Goal: Check status: Check status

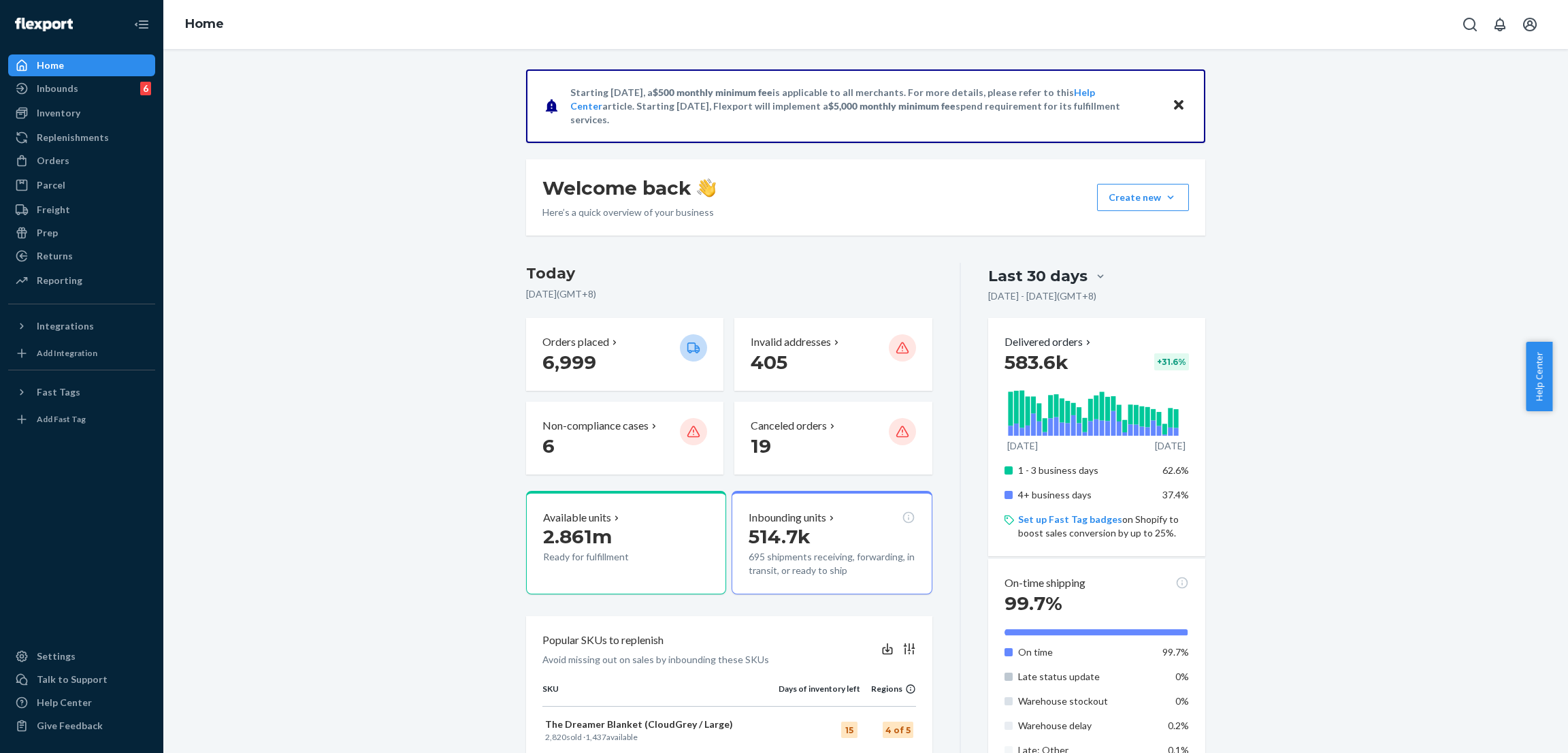
click at [305, 131] on div "Starting [DATE], a $500 monthly minimum fee is applicable to all merchants. For…" at bounding box center [865, 691] width 1384 height 1242
click at [92, 151] on div "Orders" at bounding box center [81, 160] width 144 height 19
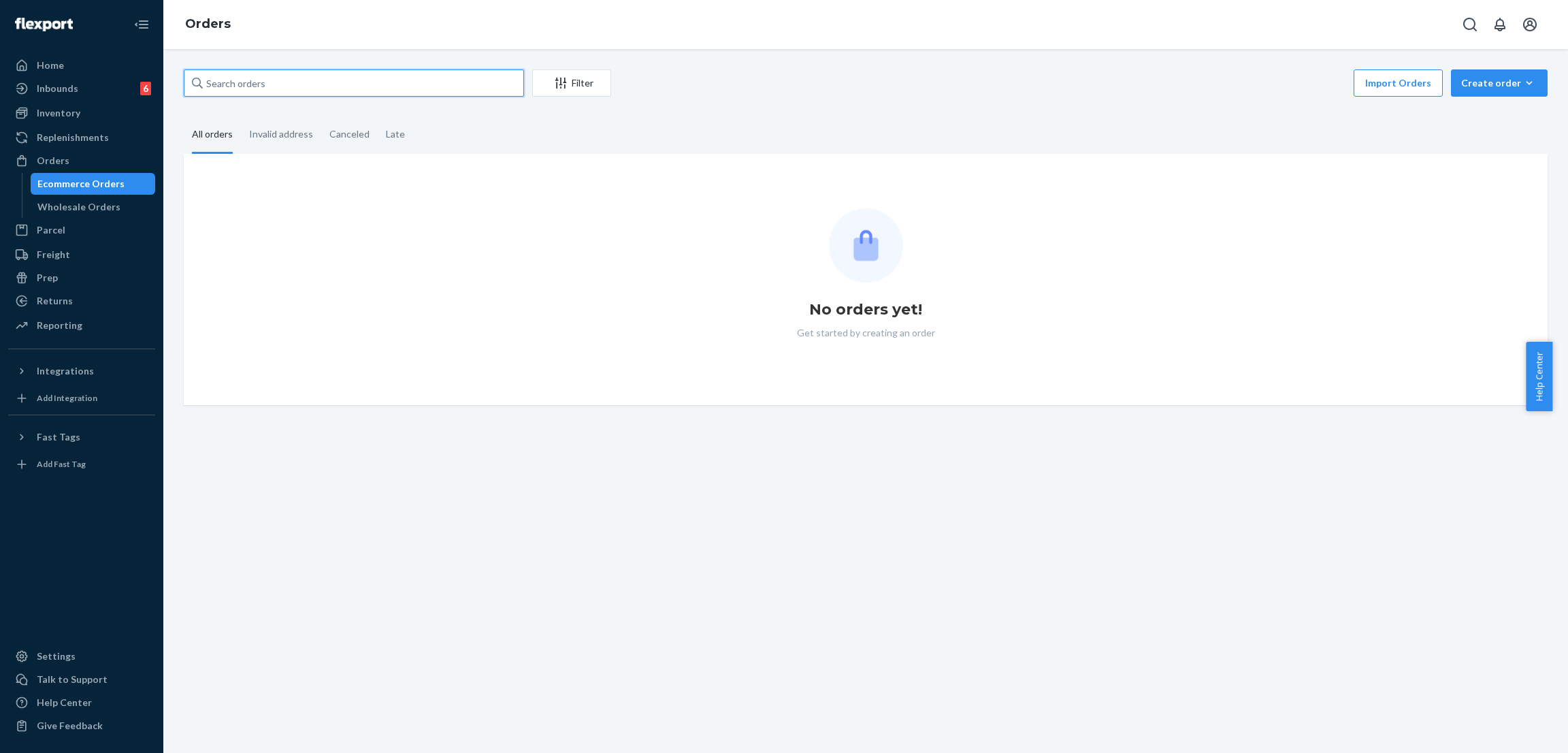
click at [305, 81] on input "text" at bounding box center [354, 83] width 340 height 27
paste input "254591238"
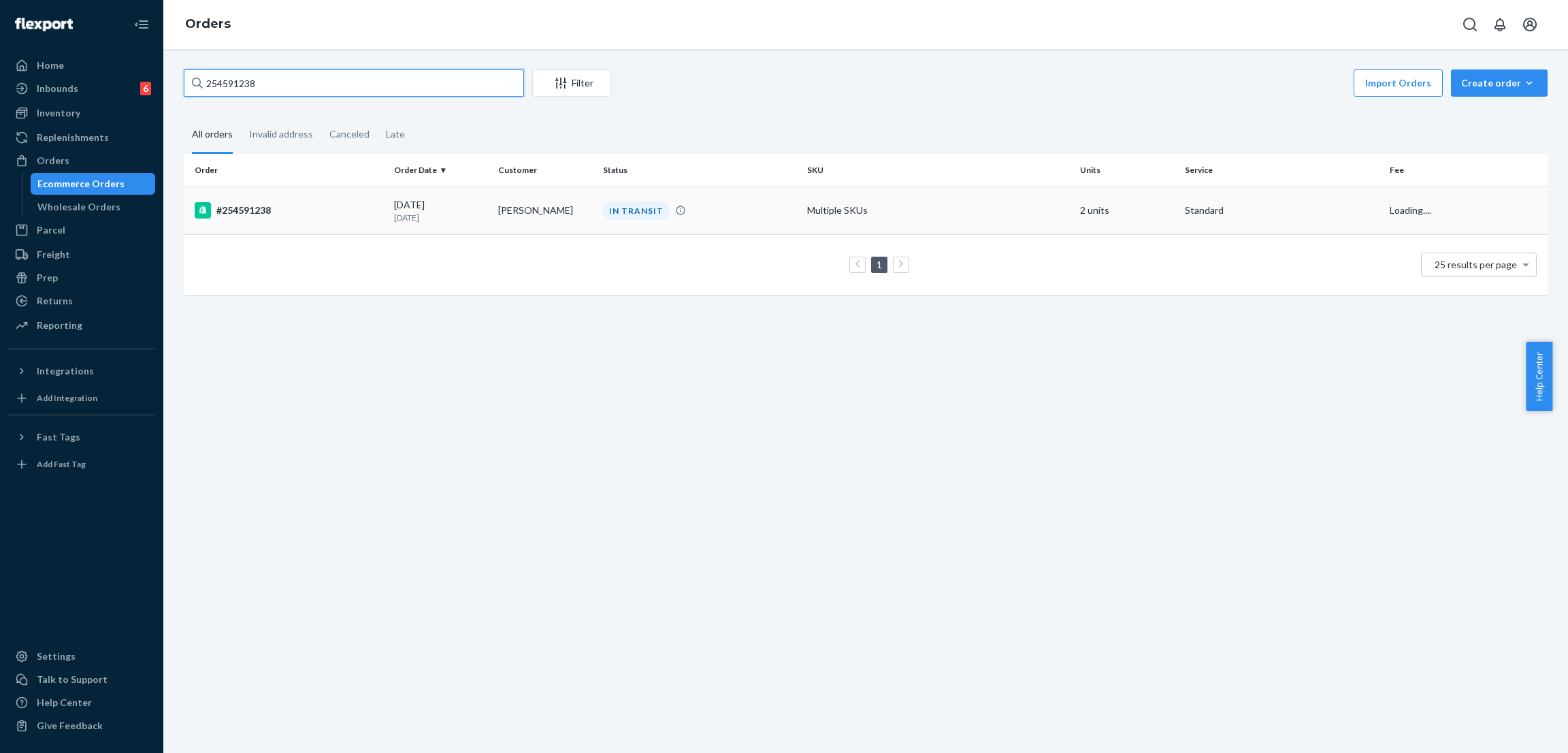
type input "254591238"
click at [624, 203] on div "IN TRANSIT" at bounding box center [637, 210] width 67 height 18
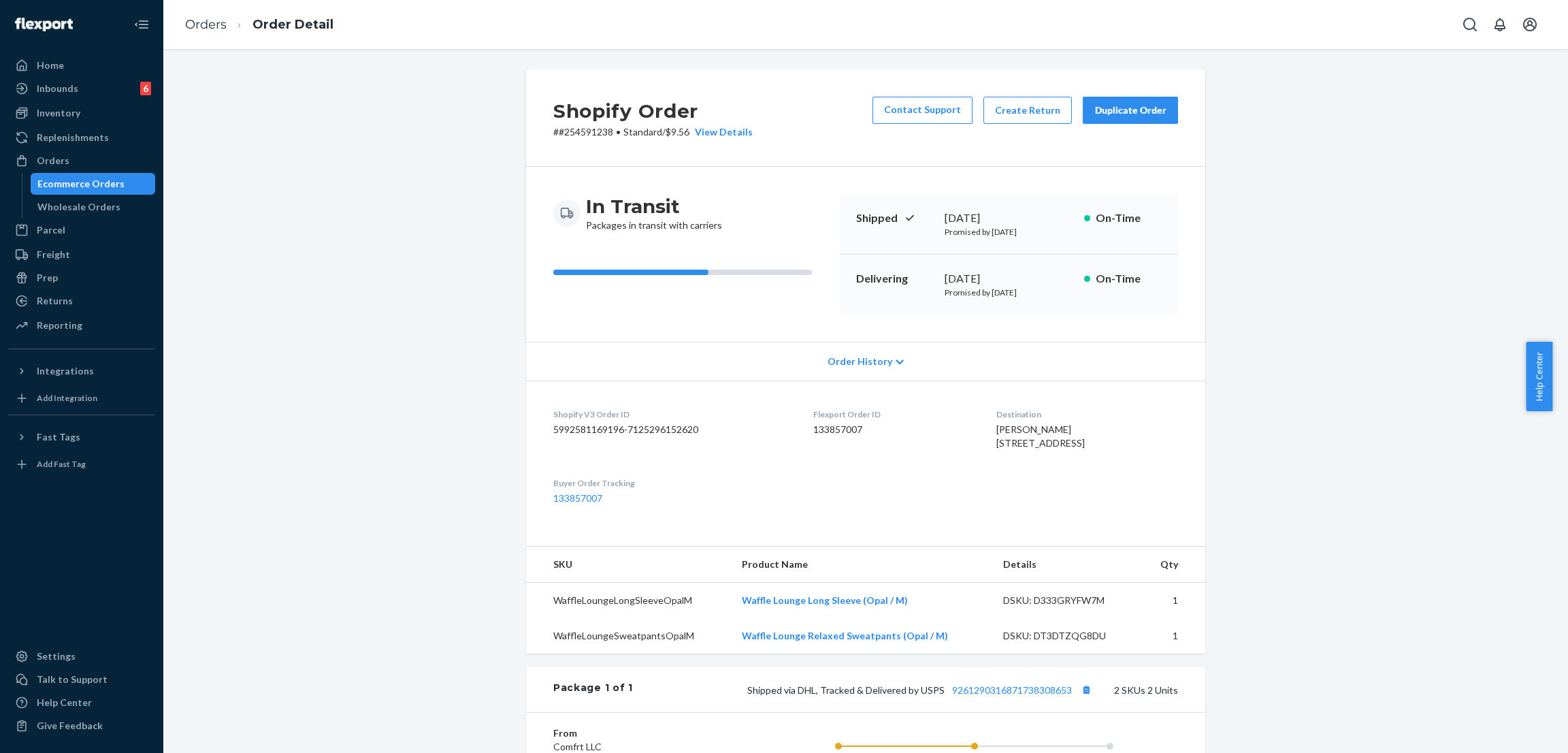
click at [226, 168] on div "Shopify Order # #254591238 • Standard / $9.56 View Details Contact Support Crea…" at bounding box center [865, 540] width 1384 height 940
click at [107, 158] on div "Orders" at bounding box center [81, 160] width 144 height 19
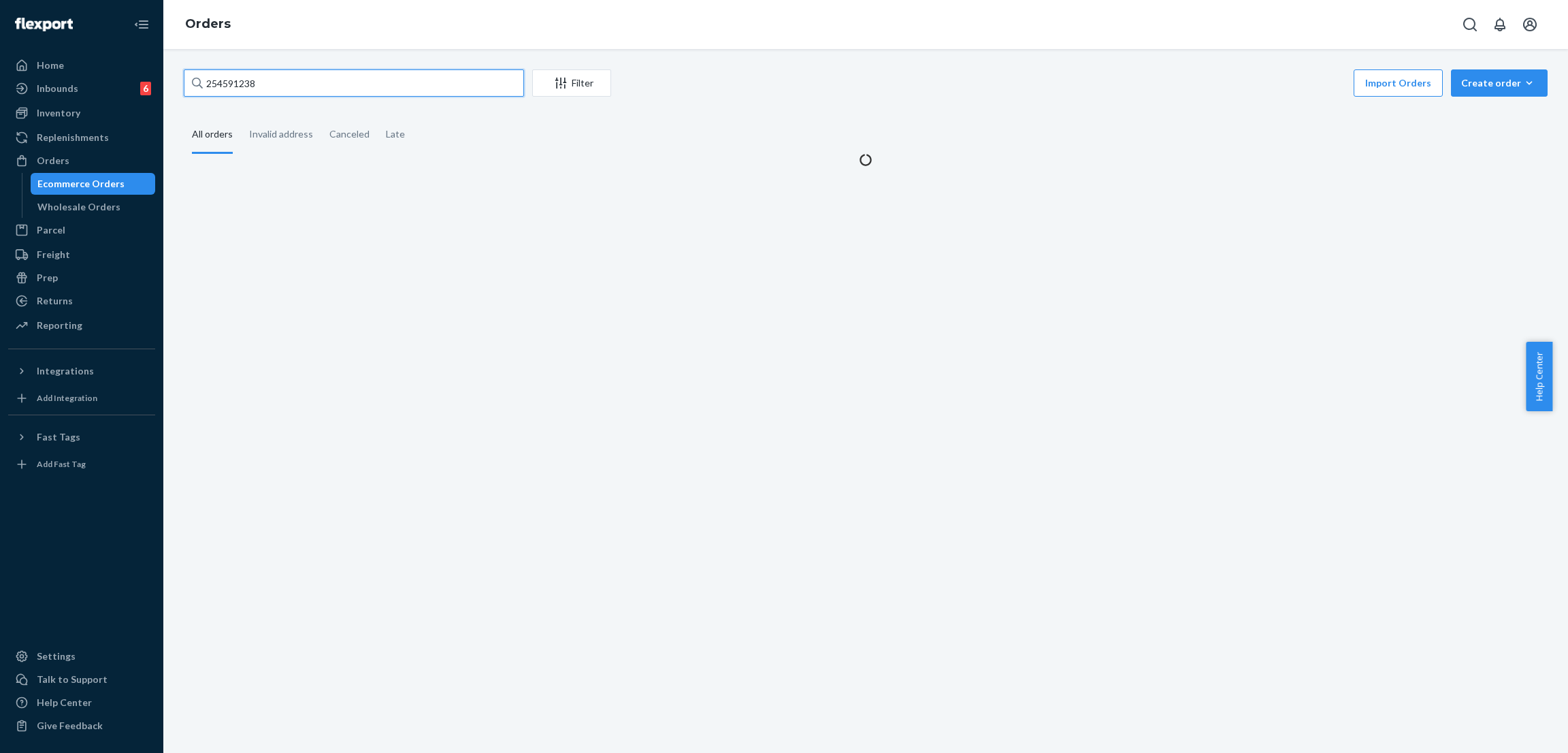
click at [341, 82] on input "254591238" at bounding box center [354, 83] width 340 height 27
paste input "Waffle Lounge Relaxed Sweatpants - Pre-Order Cherry Blossom / XS"
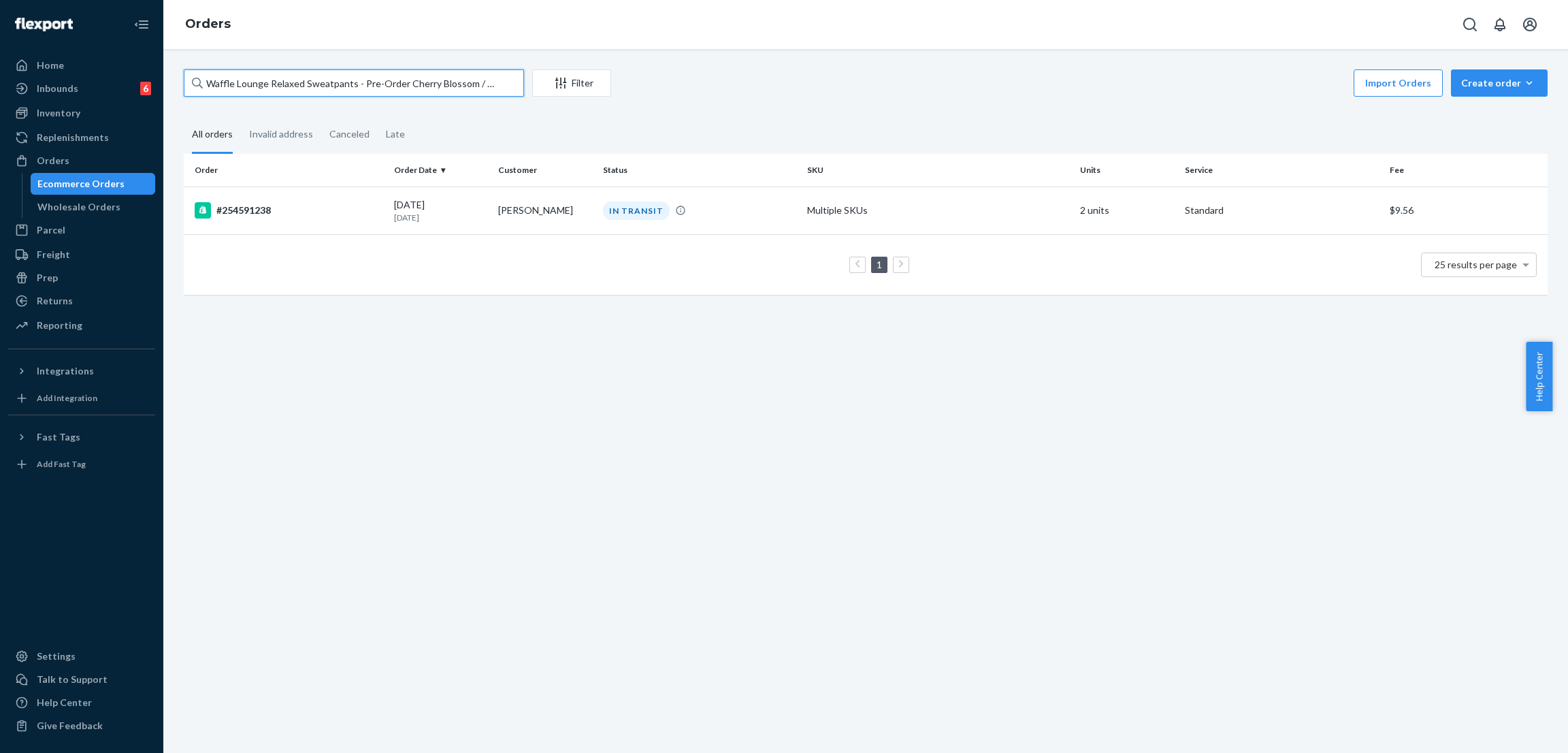
click at [399, 85] on input "Waffle Lounge Relaxed Sweatpants - Pre-Order Cherry Blossom / XS" at bounding box center [354, 83] width 340 height 27
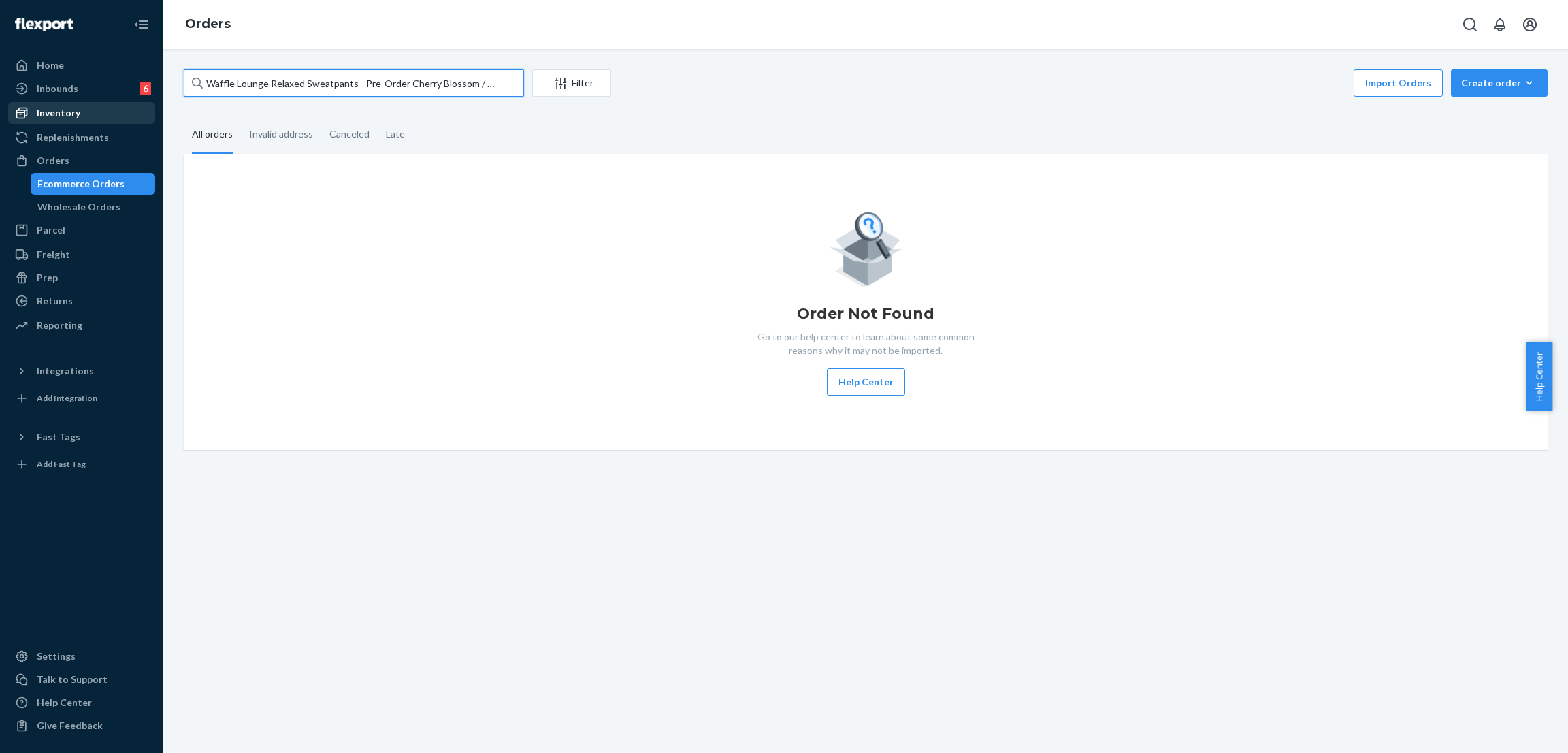
type input "Waffle Lounge Relaxed Sweatpants - Pre-Order Cherry Blossom / XS"
click at [115, 115] on div "Inventory" at bounding box center [81, 113] width 144 height 19
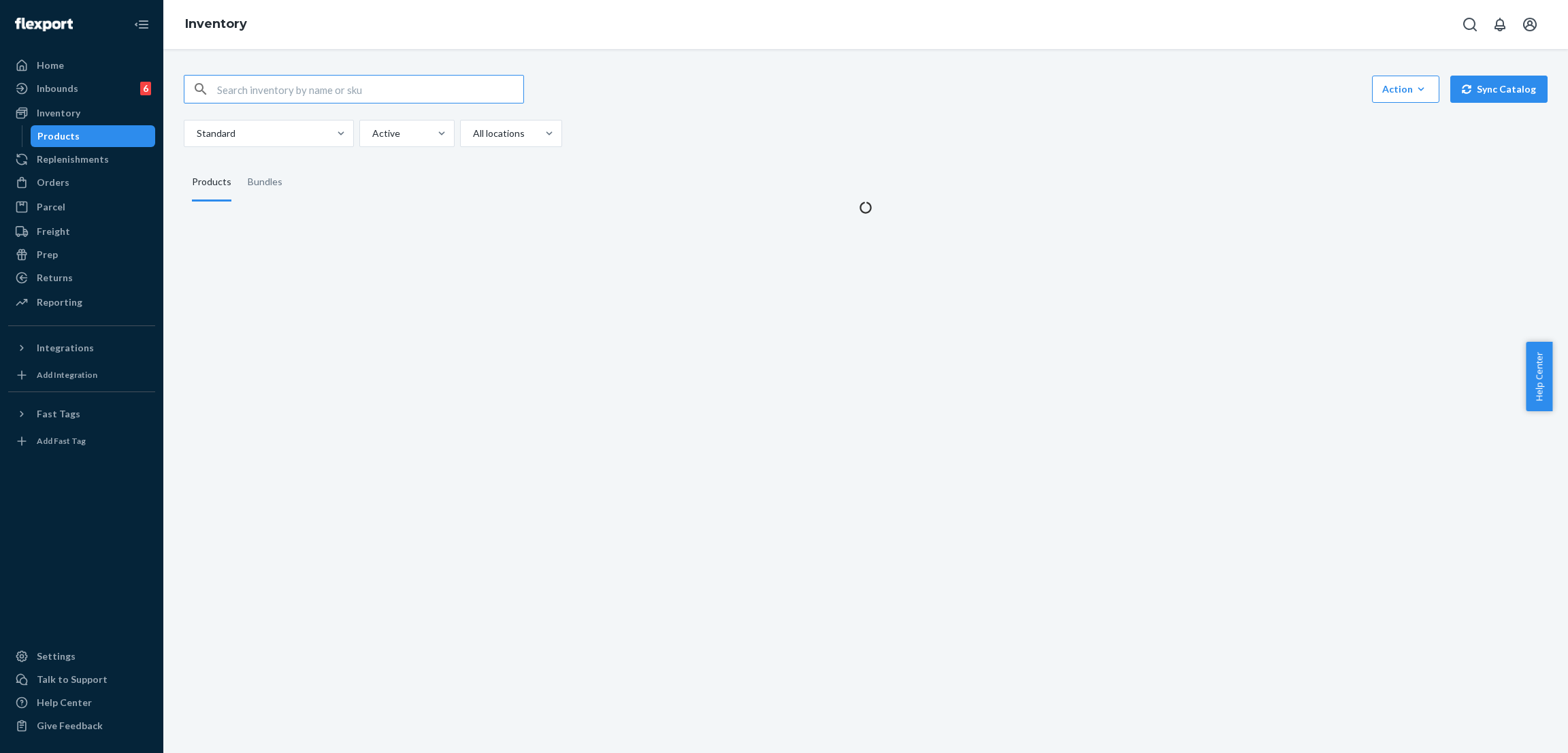
click at [306, 83] on input "text" at bounding box center [370, 89] width 306 height 27
click at [409, 92] on input "Waffle Lounge Relaxed Sweatpants - Pre-Order Cherry Blossom / XS" at bounding box center [370, 89] width 306 height 27
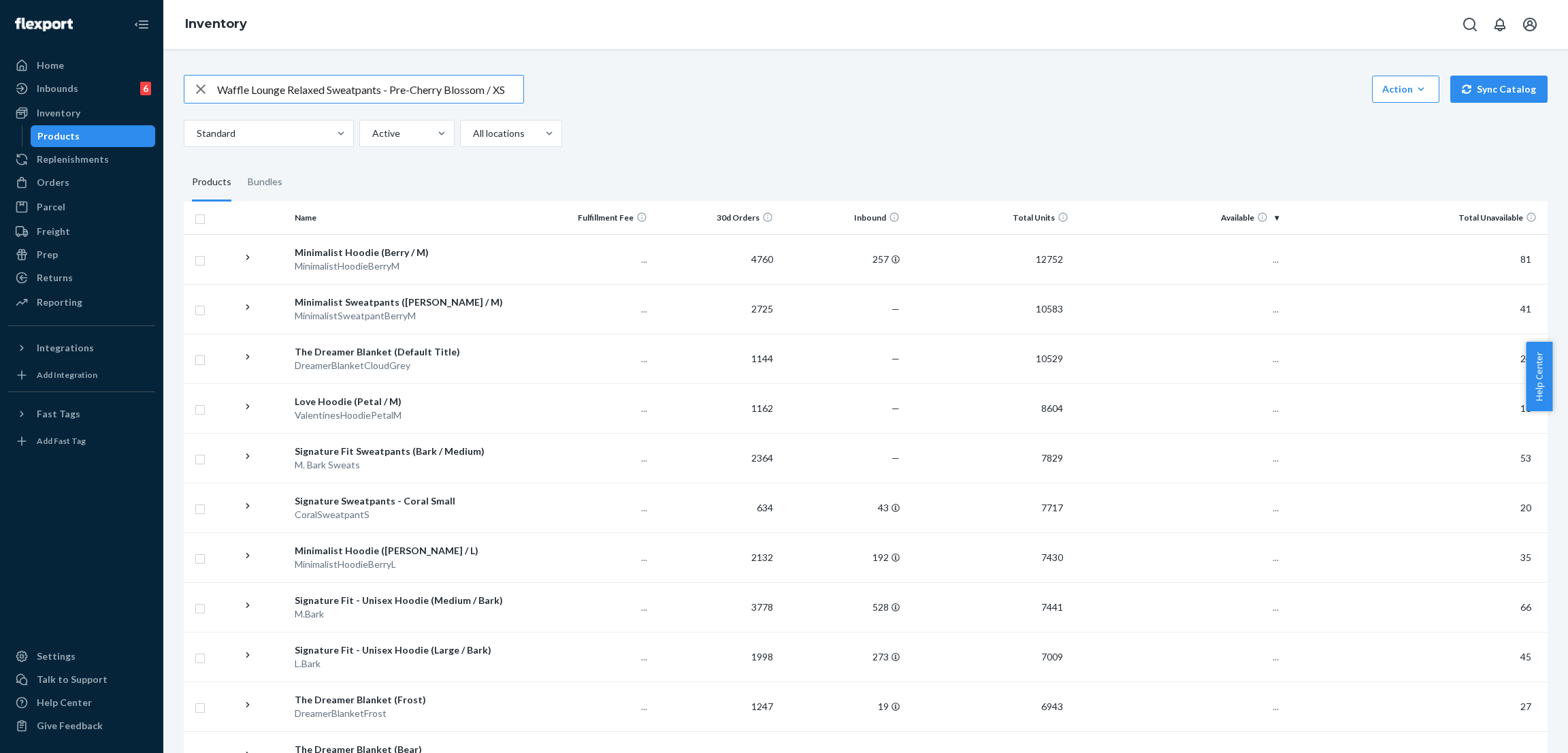
scroll to position [0, 0]
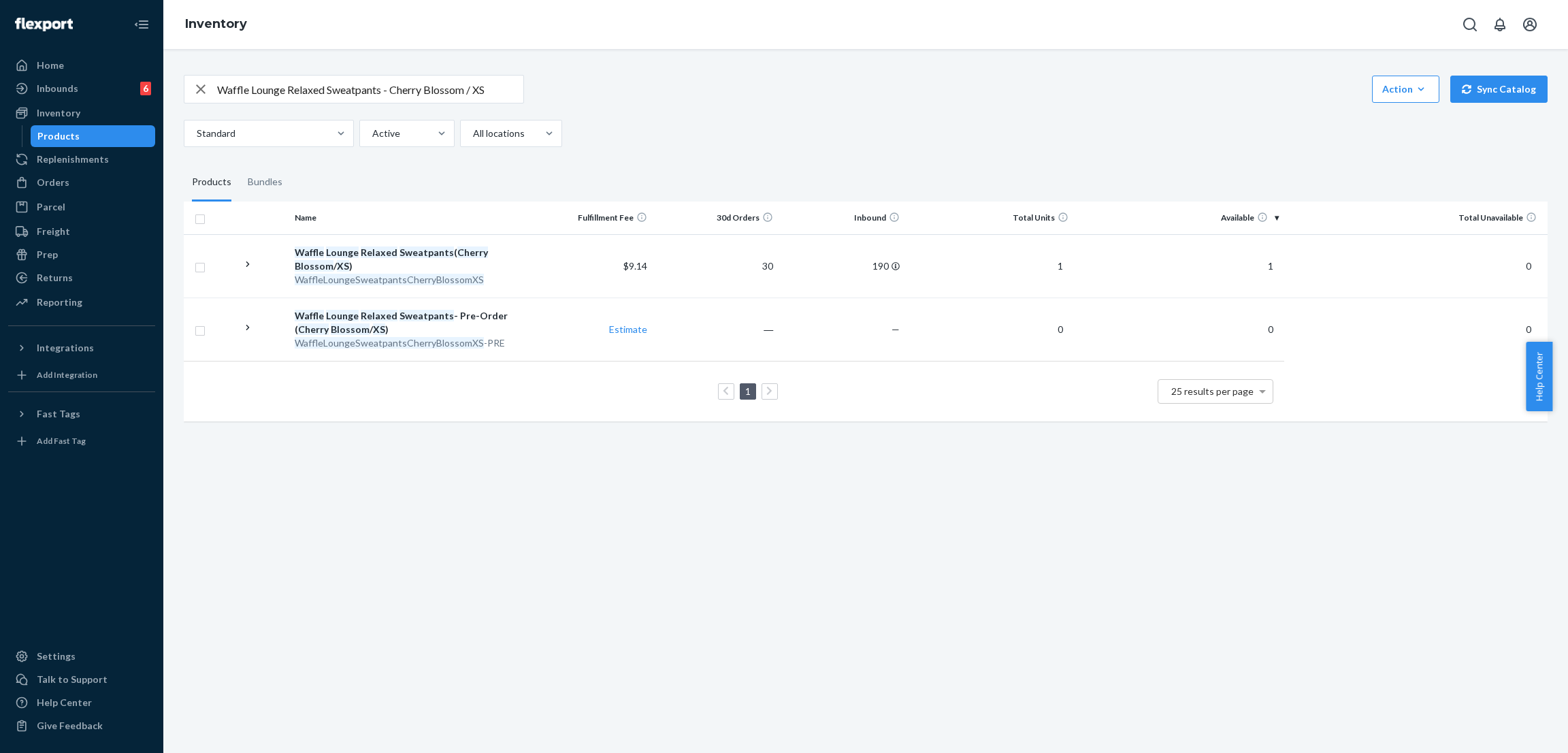
click at [407, 100] on input "Waffle Lounge Relaxed Sweatpants - Cherry Blossom / XS" at bounding box center [370, 89] width 306 height 27
paste input "Long Sleeve - Pre-Order Cherry Blossom /"
click at [376, 89] on input "Waffle Lounge Long Sleeve - Pre-Order Cherry Blossom / S" at bounding box center [370, 89] width 306 height 27
type input "Waffle Lounge Long Sleeve - Cherry Blossom / S"
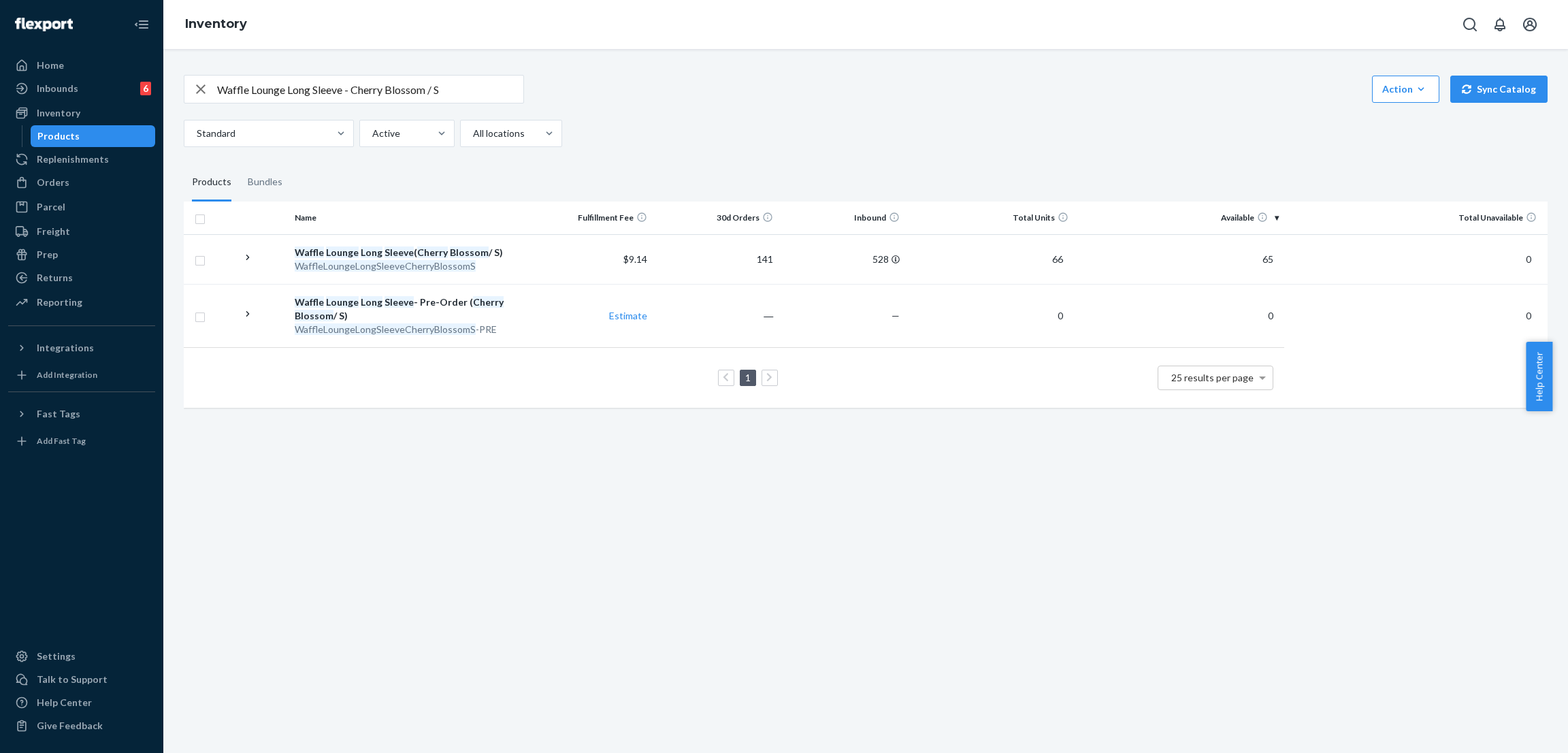
click at [416, 102] on input "Waffle Lounge Long Sleeve - Cherry Blossom / S" at bounding box center [370, 89] width 306 height 27
click at [101, 181] on div "Orders" at bounding box center [81, 182] width 144 height 19
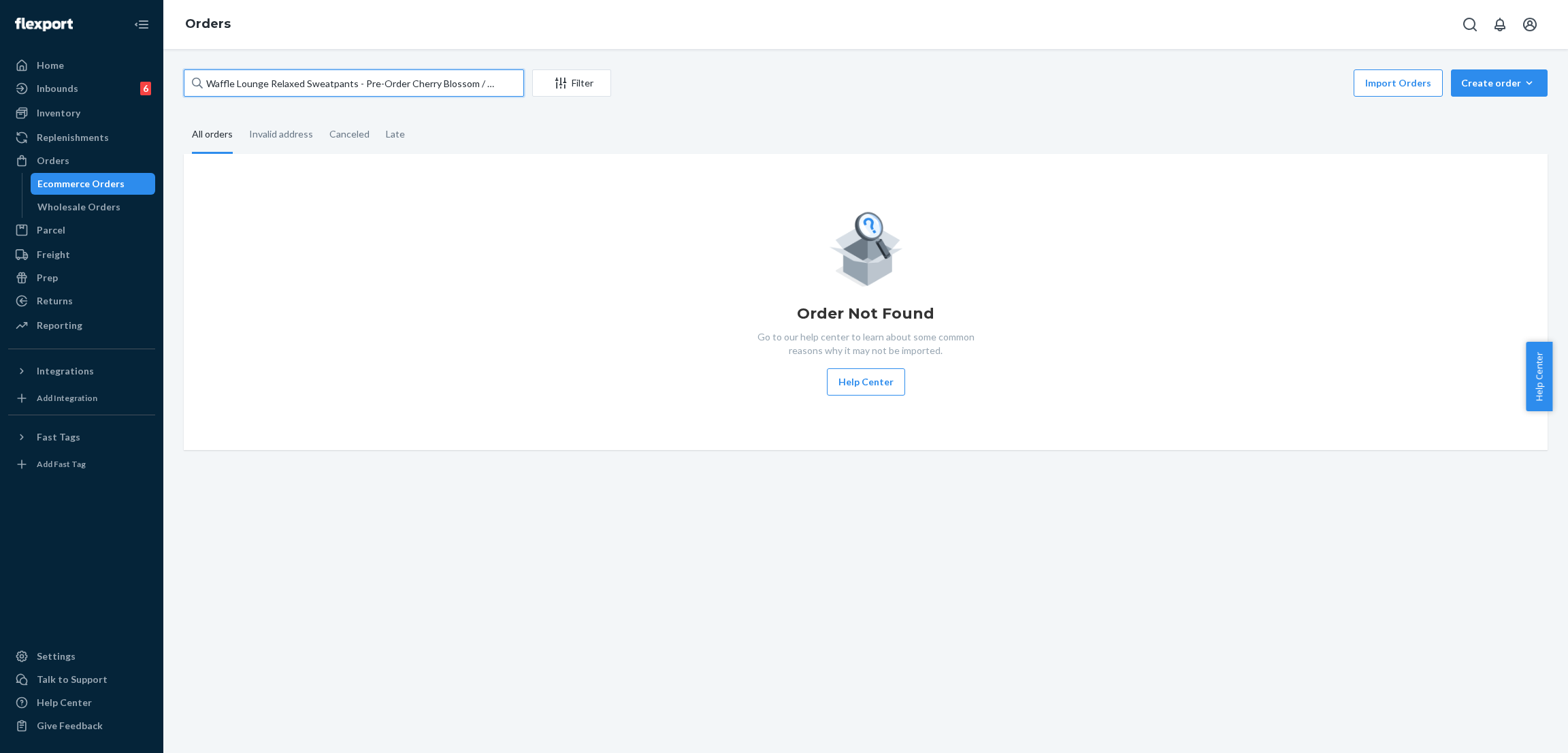
click at [311, 92] on input "Waffle Lounge Relaxed Sweatpants - Pre-Order Cherry Blossom / XS" at bounding box center [354, 83] width 340 height 27
paste input "254650113"
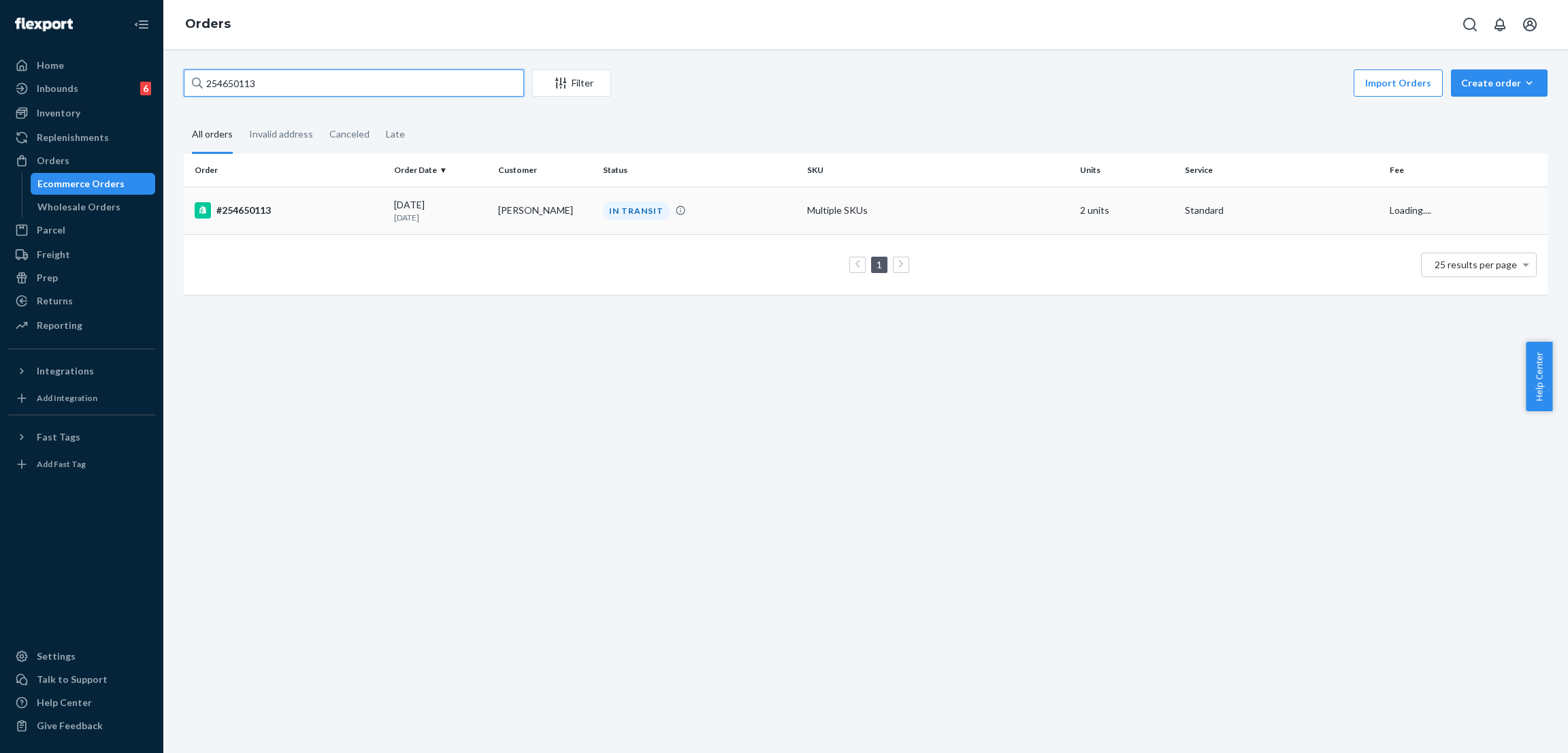
type input "254650113"
click at [614, 208] on div "IN TRANSIT" at bounding box center [637, 210] width 67 height 18
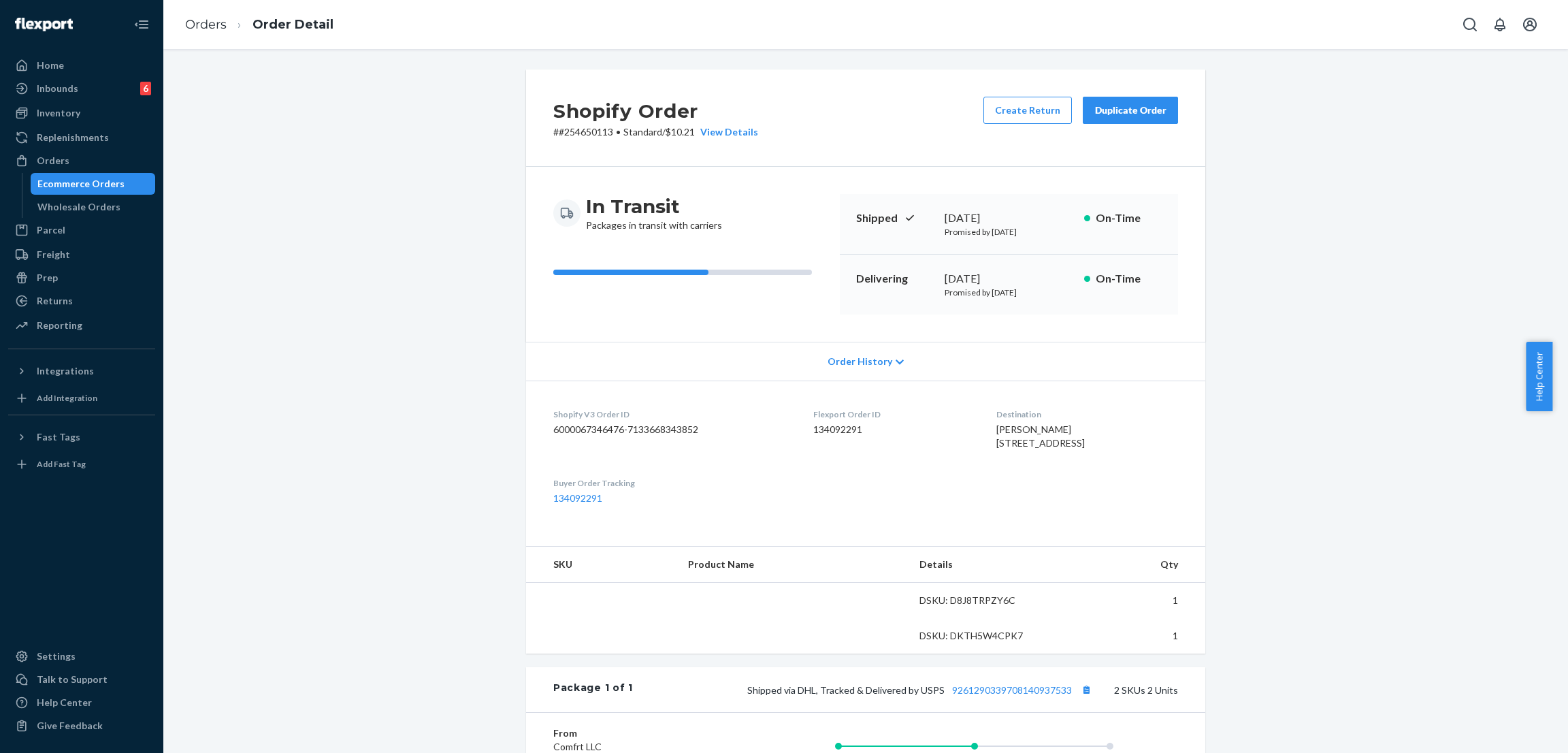
click at [397, 166] on div "Shopify Order # #254650113 • Standard / $10.21 View Details Create Return Dupli…" at bounding box center [865, 513] width 1384 height 887
click at [374, 223] on div "Shopify Order # #254650113 • Standard / $10.21 View Details Create Return Dupli…" at bounding box center [865, 533] width 1384 height 927
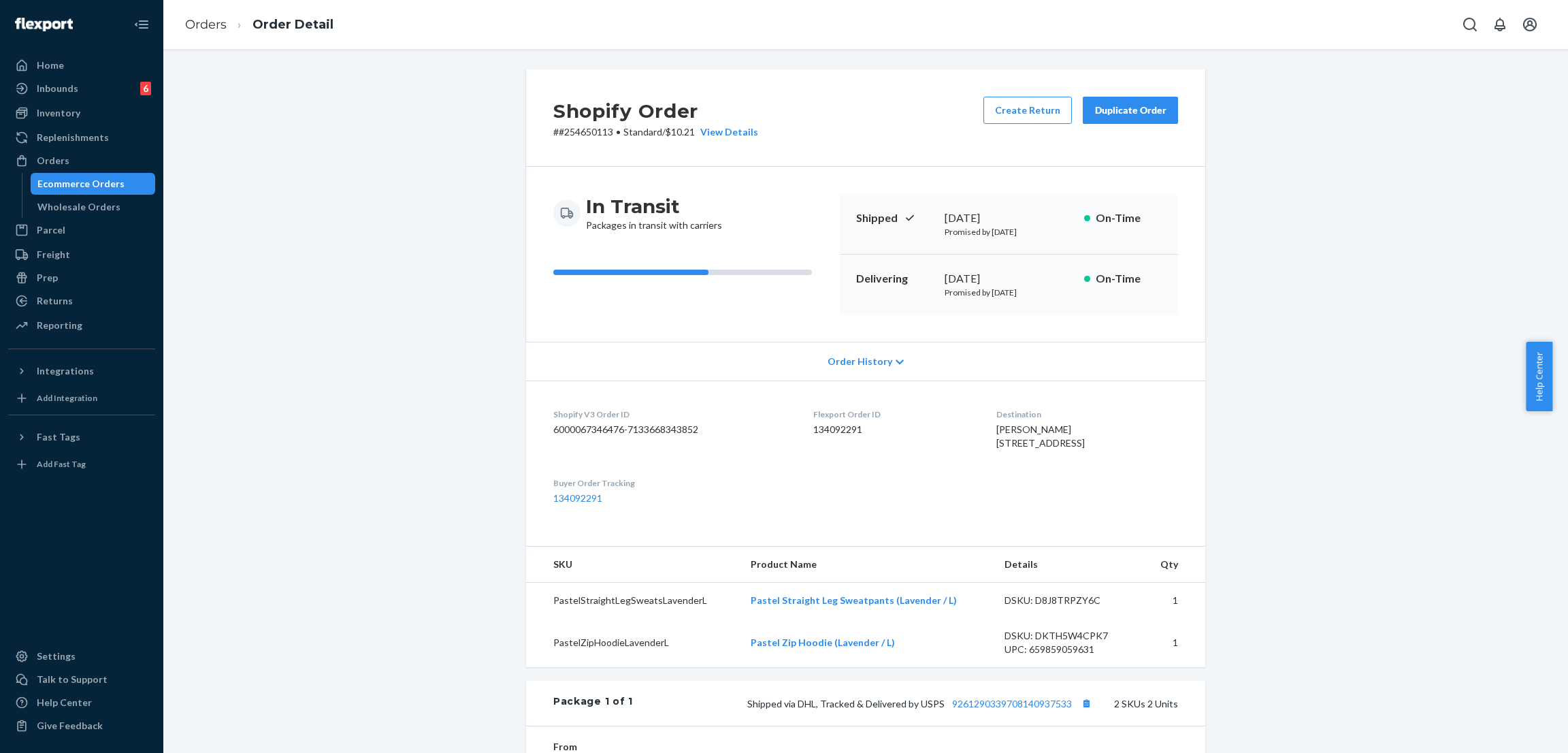
click at [374, 163] on div "Shopify Order # #254650113 • Standard / $10.21 View Details Create Return Dupli…" at bounding box center [865, 546] width 1384 height 953
